Goal: Navigation & Orientation: Go to known website

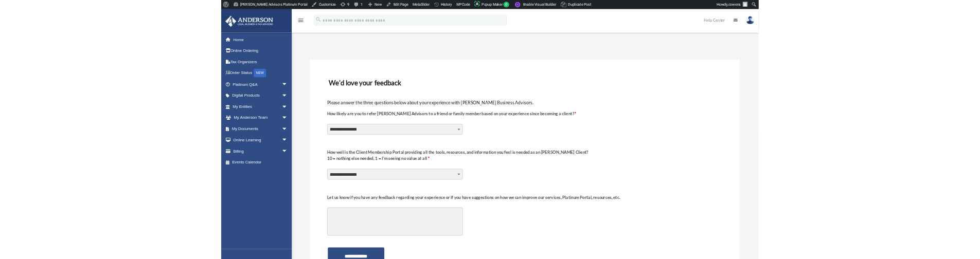
scroll to position [52, 0]
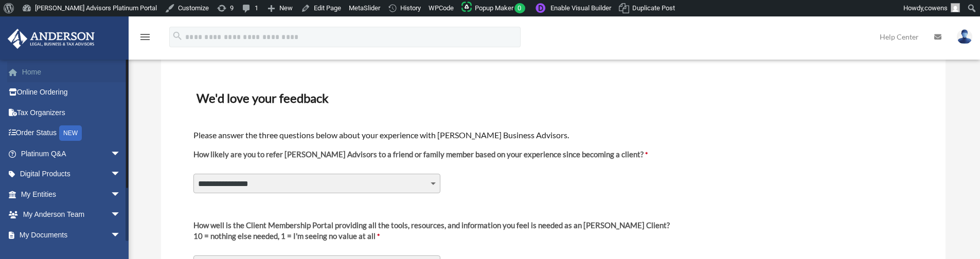
click at [47, 72] on link "Home" at bounding box center [71, 72] width 129 height 21
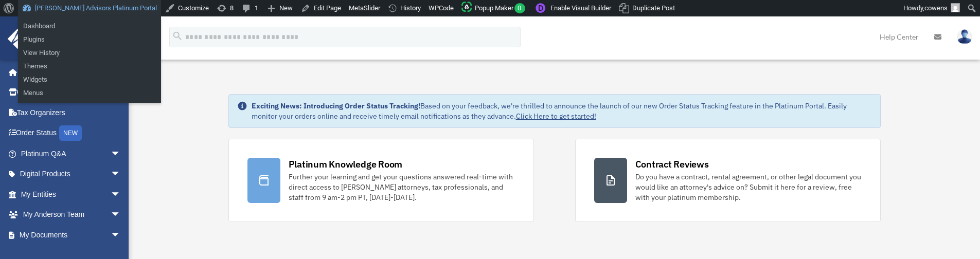
click at [40, 4] on link "[PERSON_NAME] Advisors Platinum Portal" at bounding box center [89, 8] width 143 height 16
